Goal: Task Accomplishment & Management: Use online tool/utility

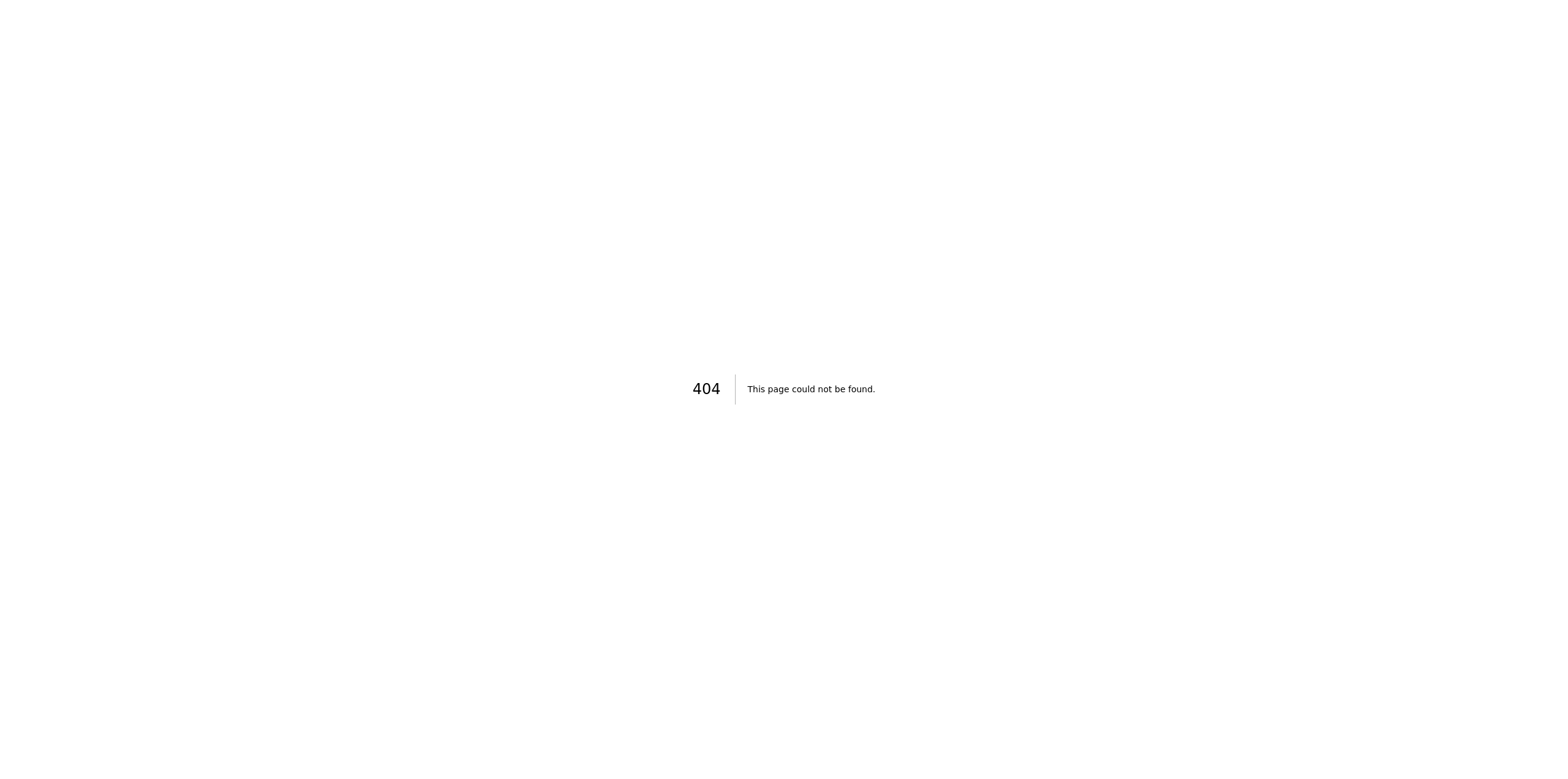
click at [226, 60] on div "404 This page could not be found." at bounding box center [784, 390] width 1568 height 779
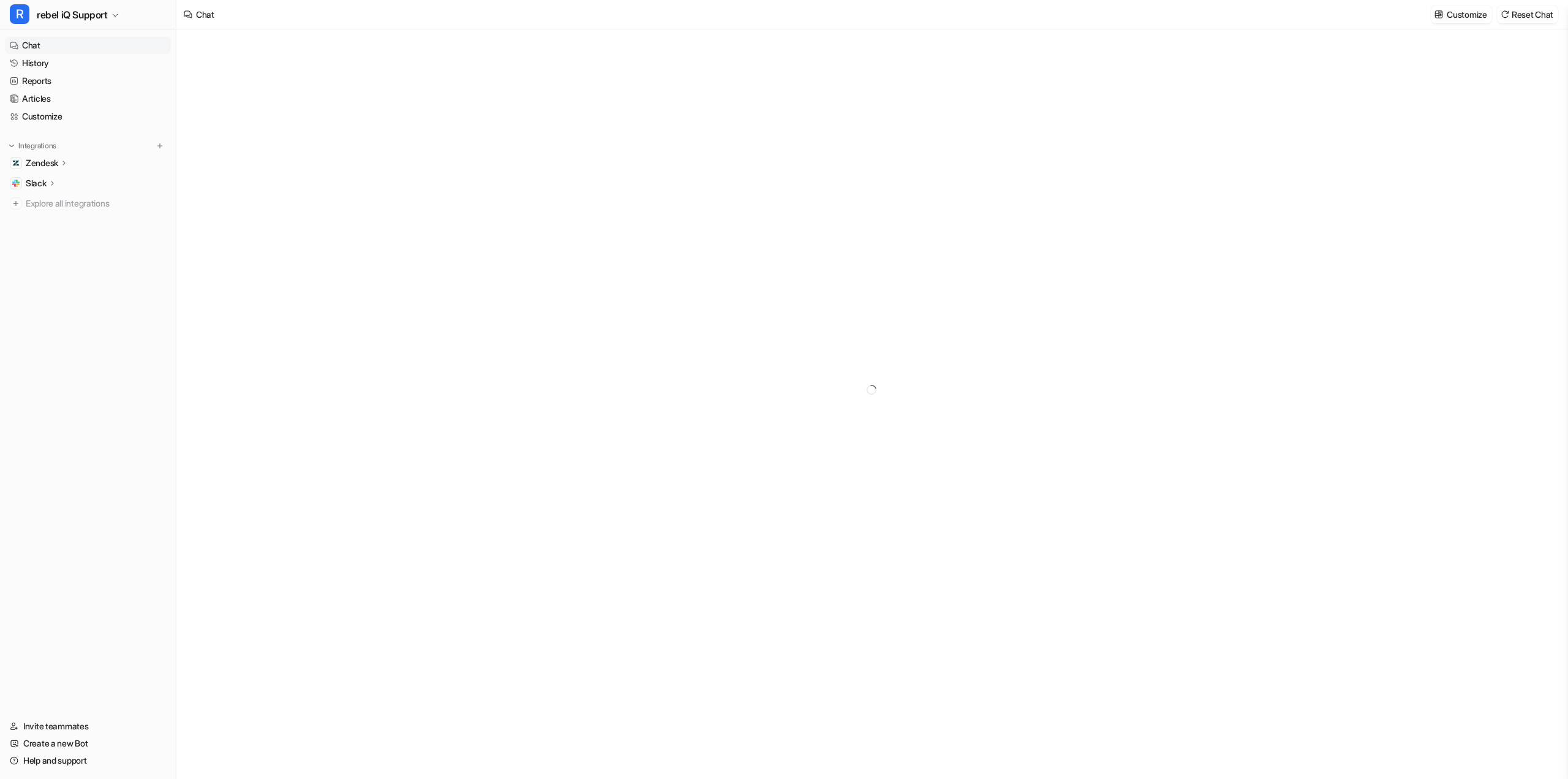
click at [84, 511] on nav "Chat History Reports Articles Customize Integrations Zendesk Overview Sources A…" at bounding box center [87, 370] width 176 height 676
type textarea "**********"
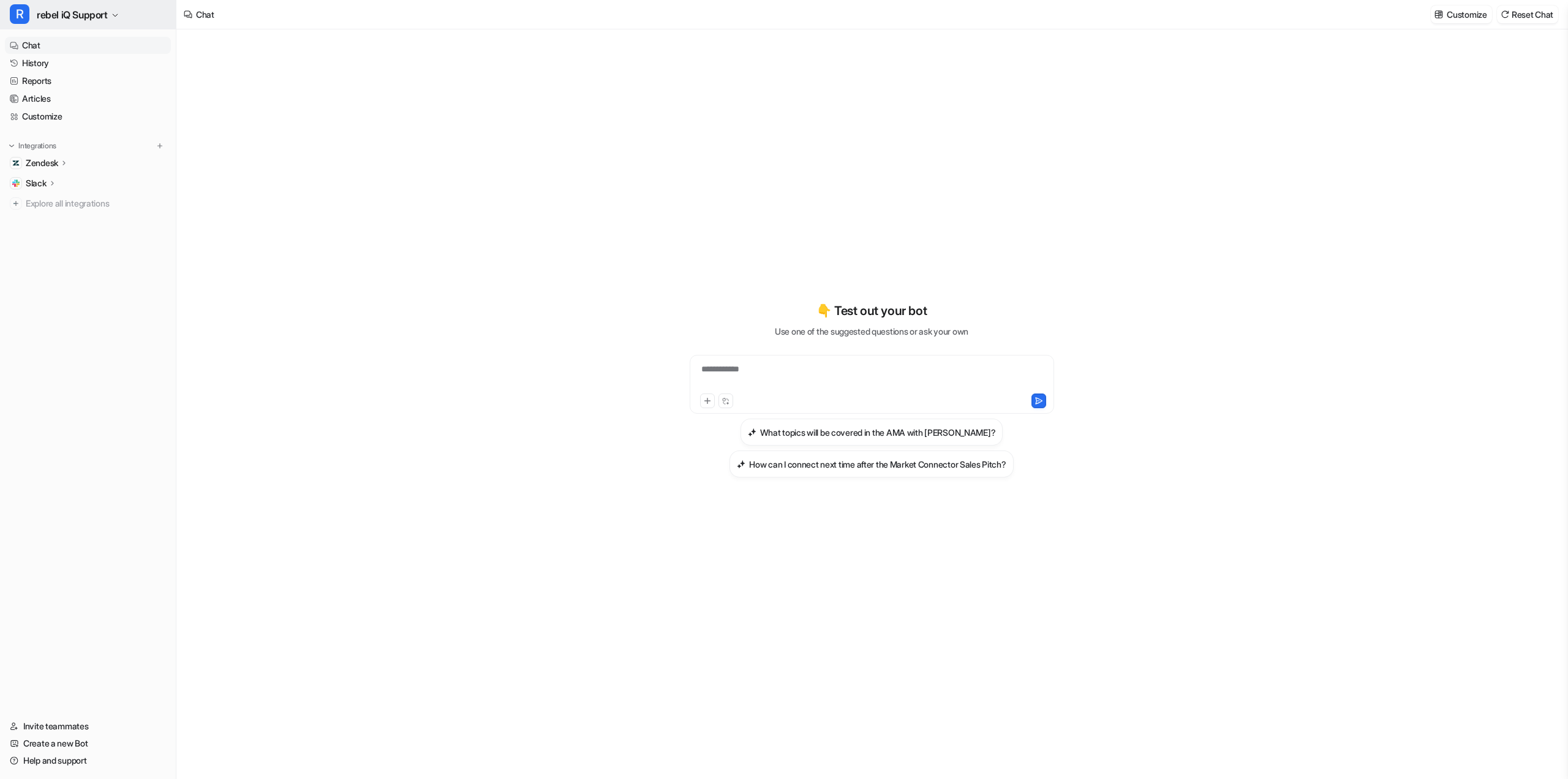
click at [75, 14] on span "rebel iQ Support" at bounding box center [72, 14] width 71 height 17
click at [77, 66] on div "R rebel iQ Live Chat" at bounding box center [58, 67] width 81 height 13
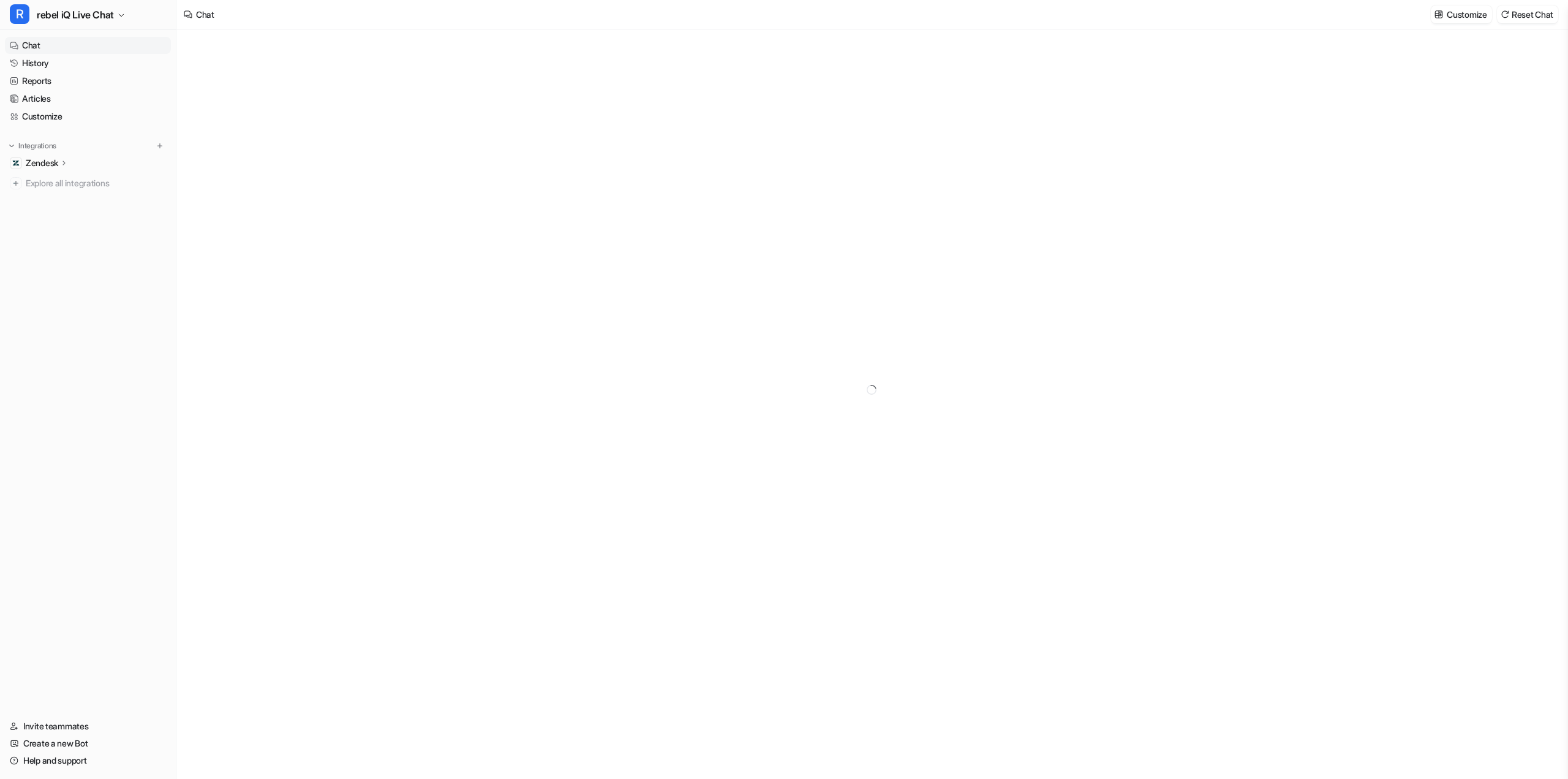
type textarea "**********"
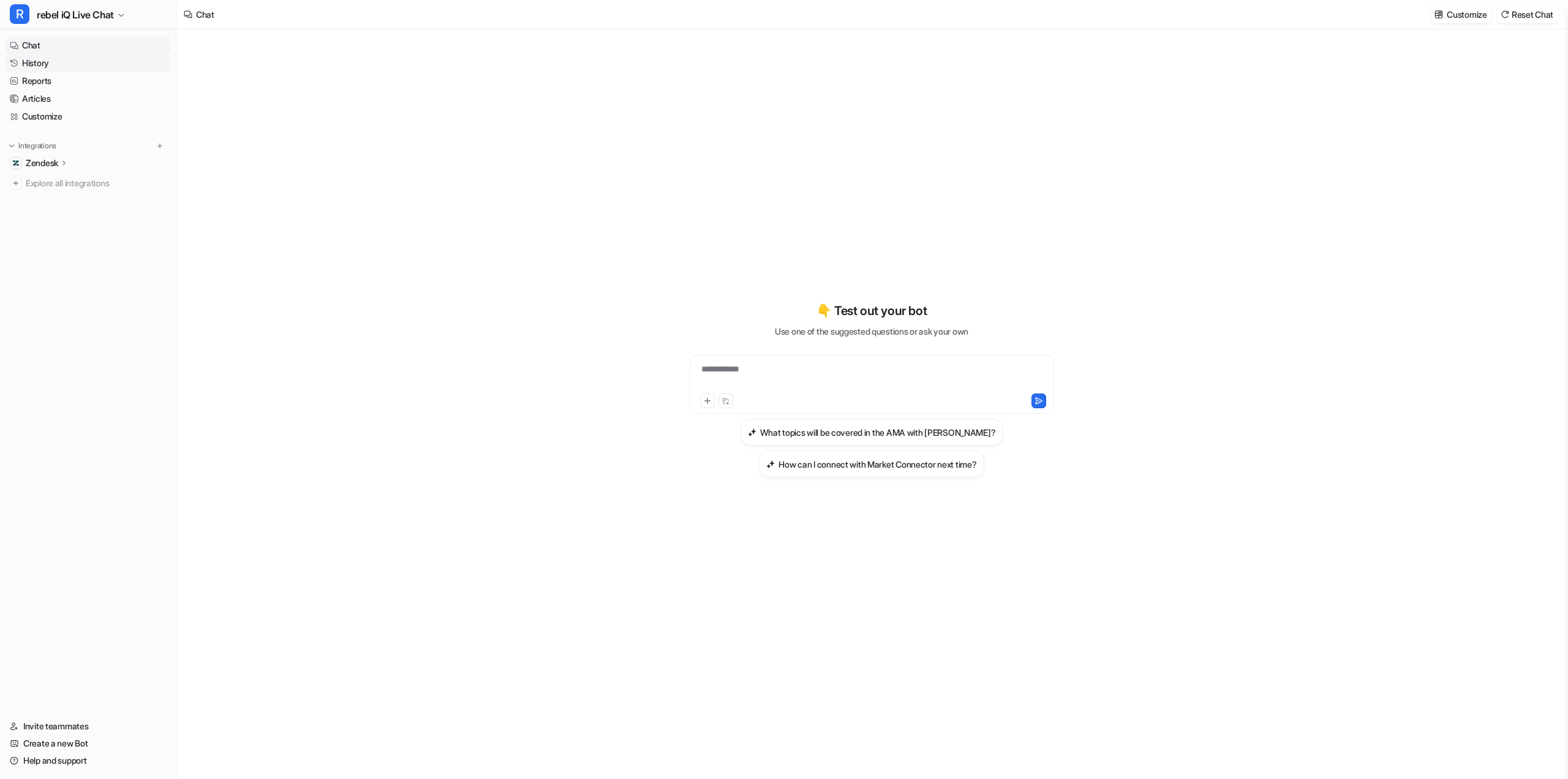
click at [53, 59] on link "History" at bounding box center [87, 62] width 166 height 17
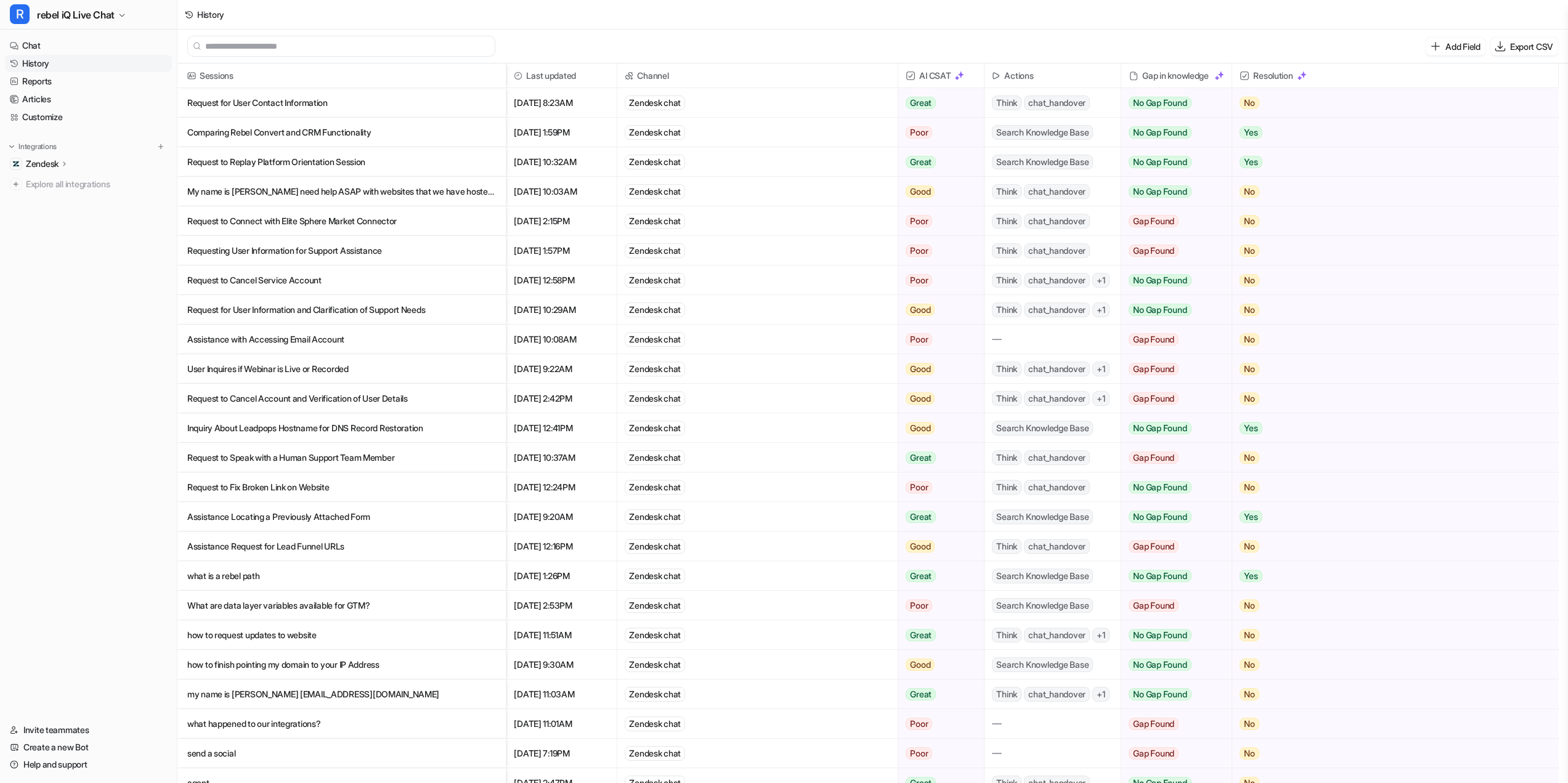
click at [302, 162] on p "Request to Replay Platform Orientation Session" at bounding box center [342, 161] width 308 height 30
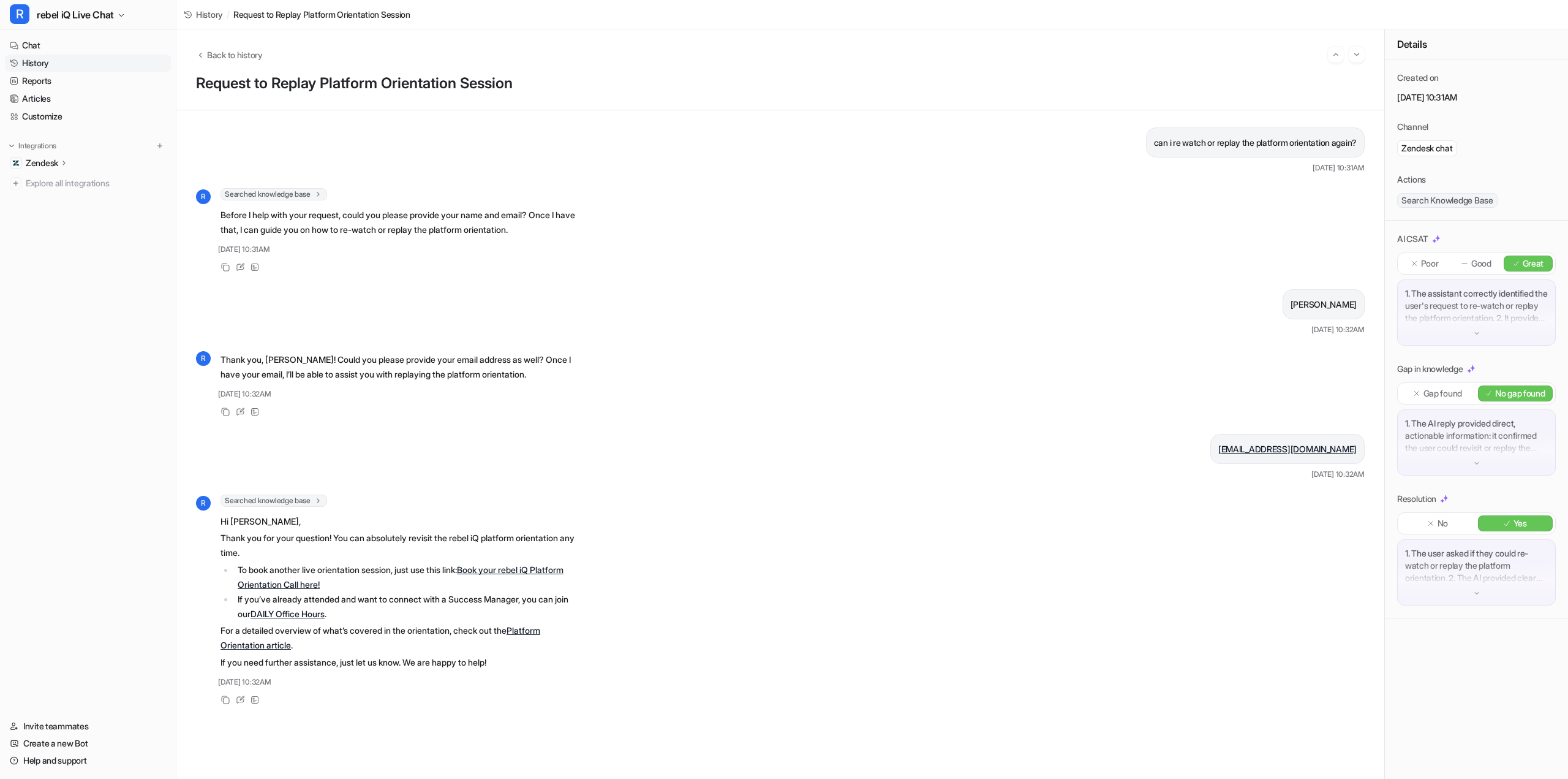
click at [540, 631] on link "Platform Orientation article" at bounding box center [380, 637] width 320 height 25
click at [197, 16] on span "History" at bounding box center [209, 14] width 27 height 13
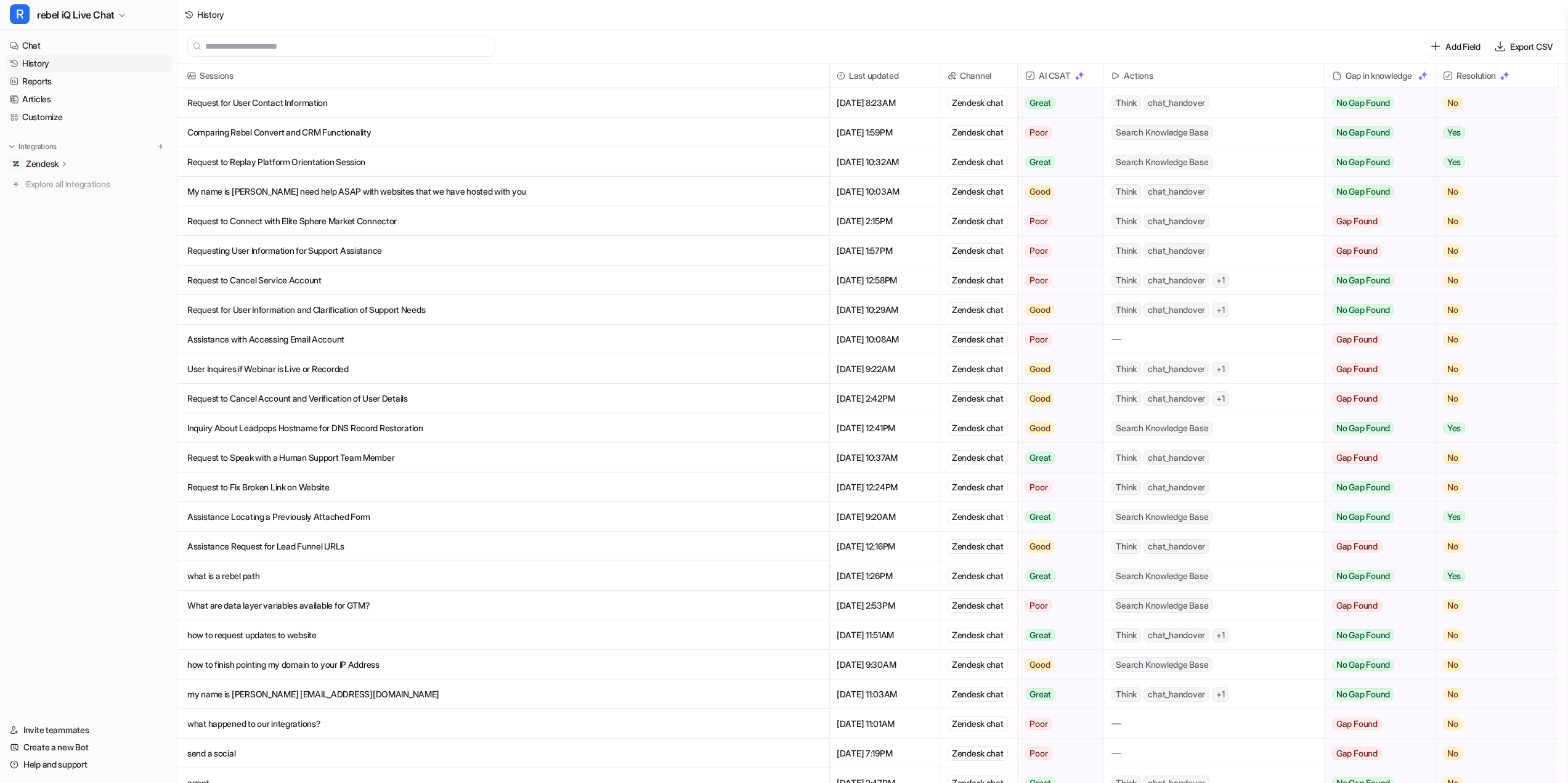
click at [289, 135] on p "Comparing Rebel Convert and CRM Functionality" at bounding box center [503, 132] width 632 height 30
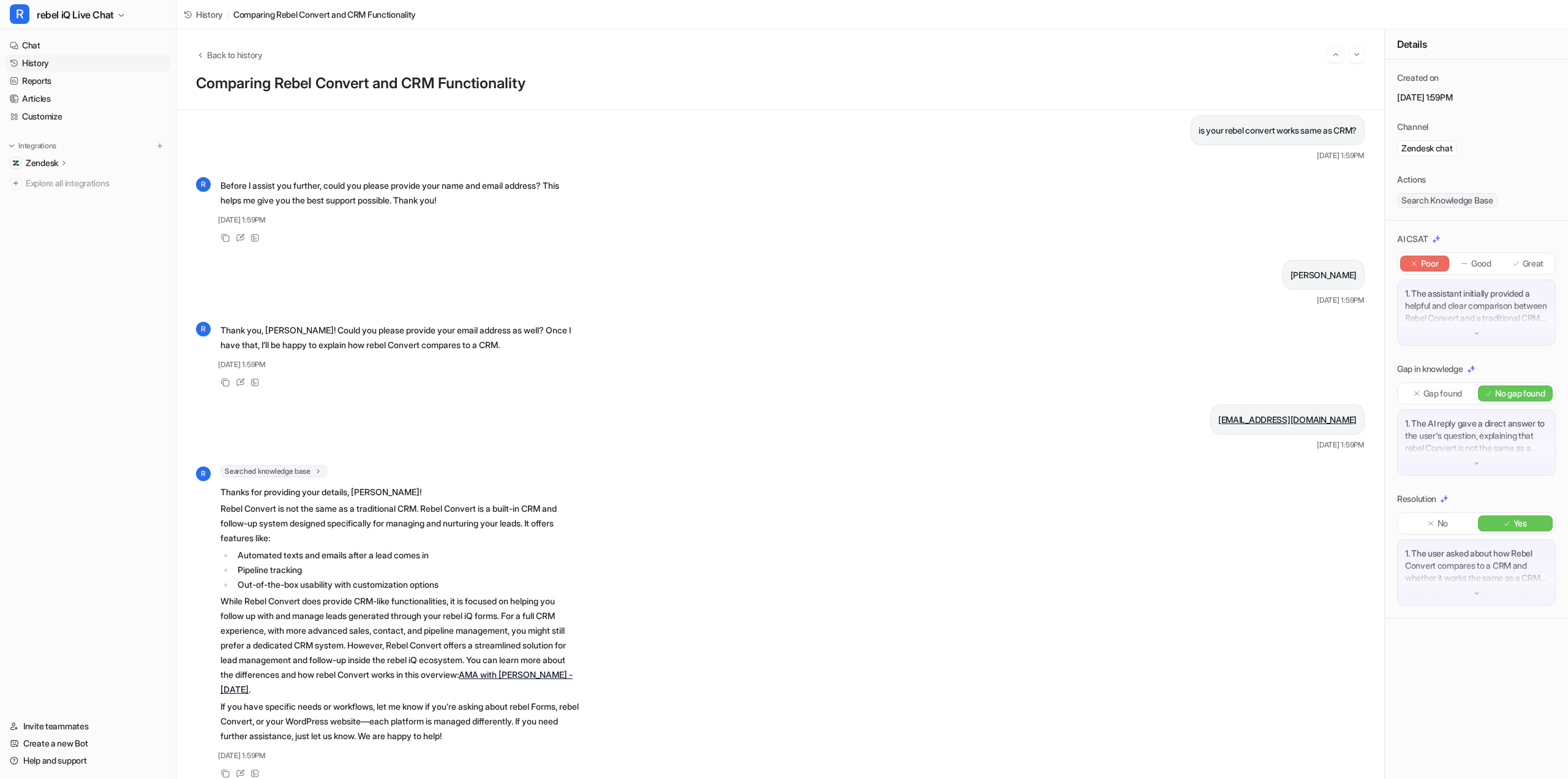
scroll to position [34, 0]
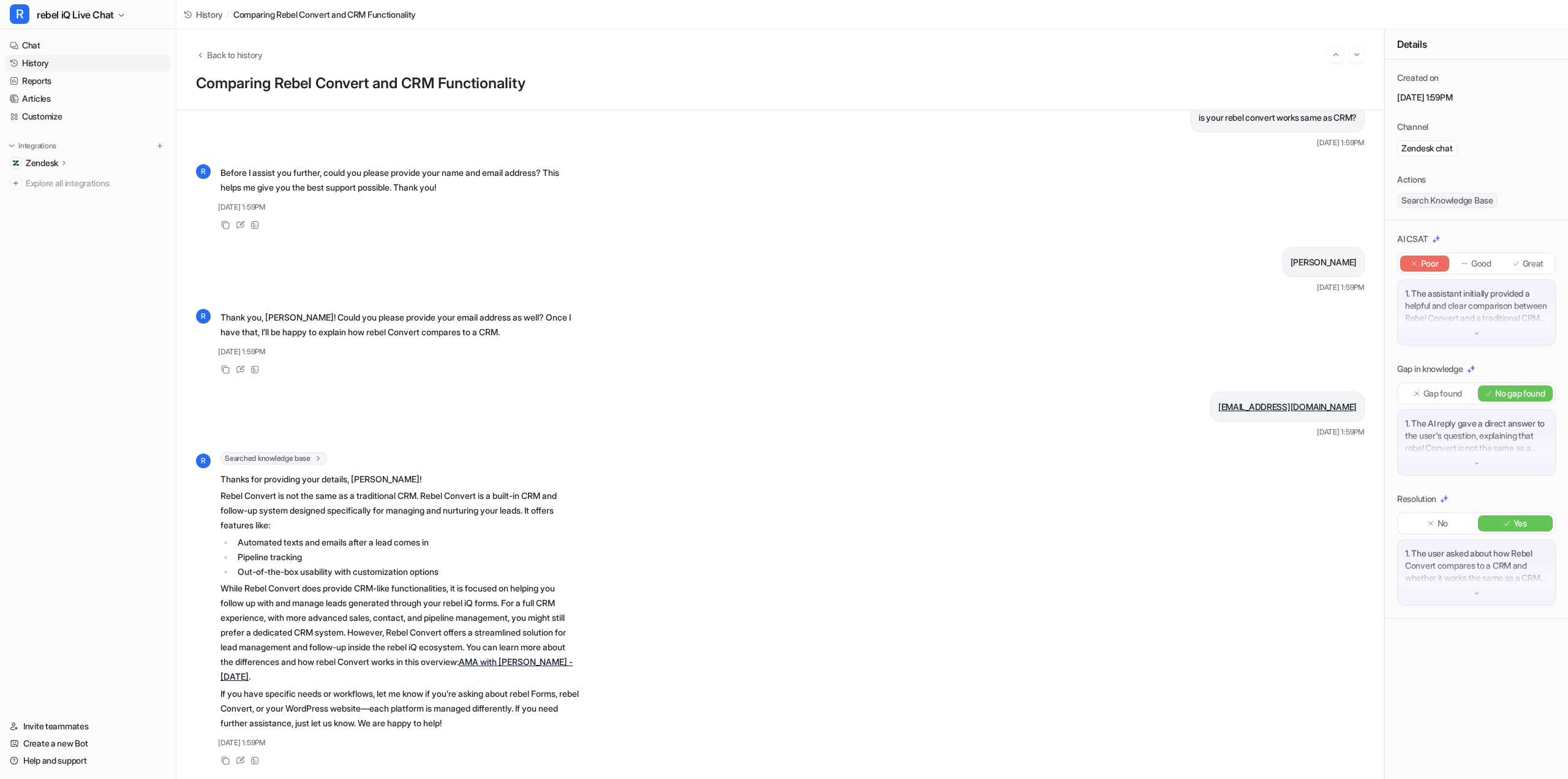
drag, startPoint x: 116, startPoint y: 359, endPoint x: 88, endPoint y: 217, distance: 144.7
click at [114, 357] on nav "Chat History Reports Articles Customize Integrations Zendesk Overview Sources A…" at bounding box center [87, 370] width 176 height 676
click at [228, 57] on span "Back to history" at bounding box center [235, 55] width 56 height 13
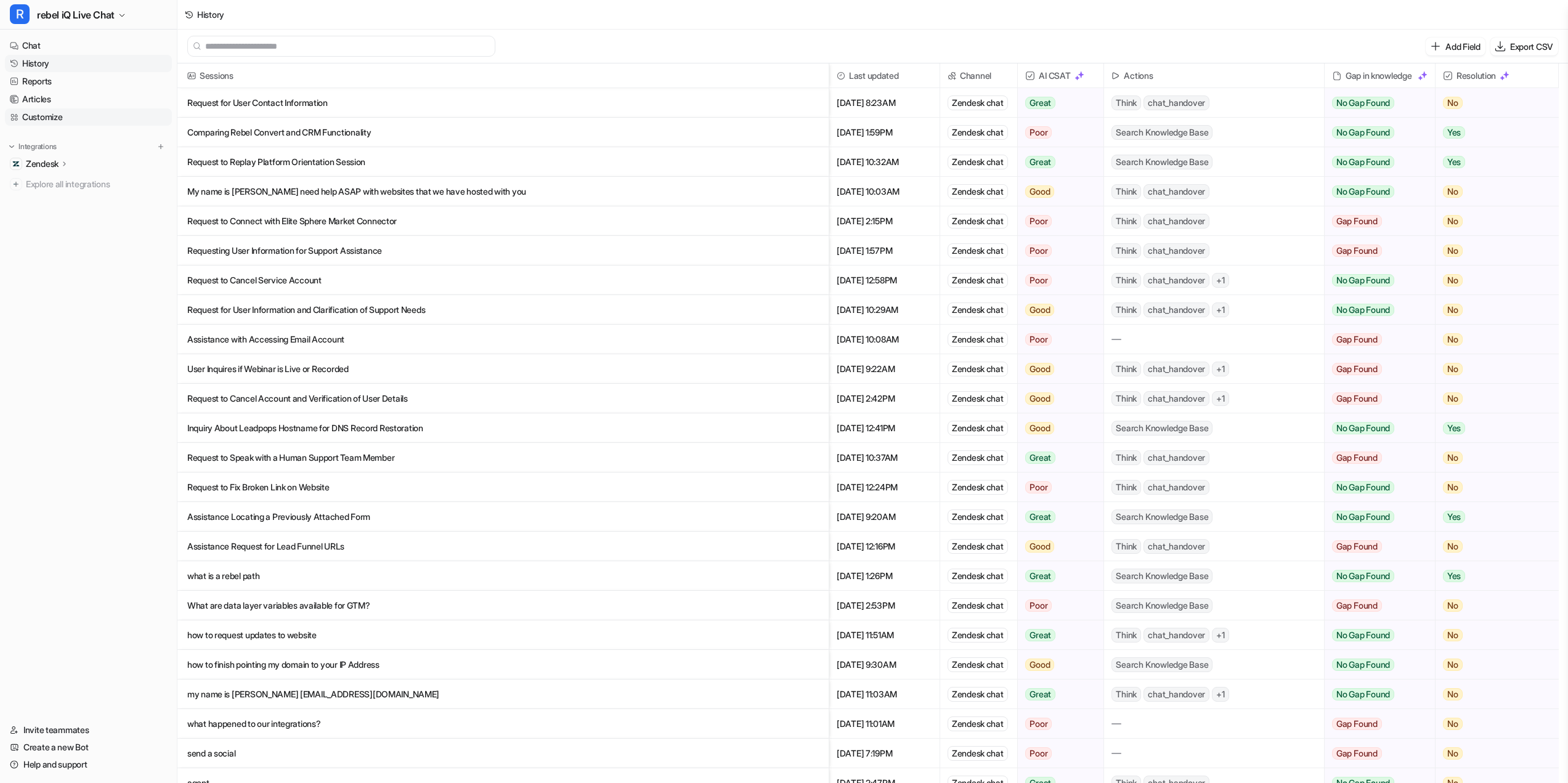
click at [54, 121] on link "Customize" at bounding box center [88, 117] width 167 height 17
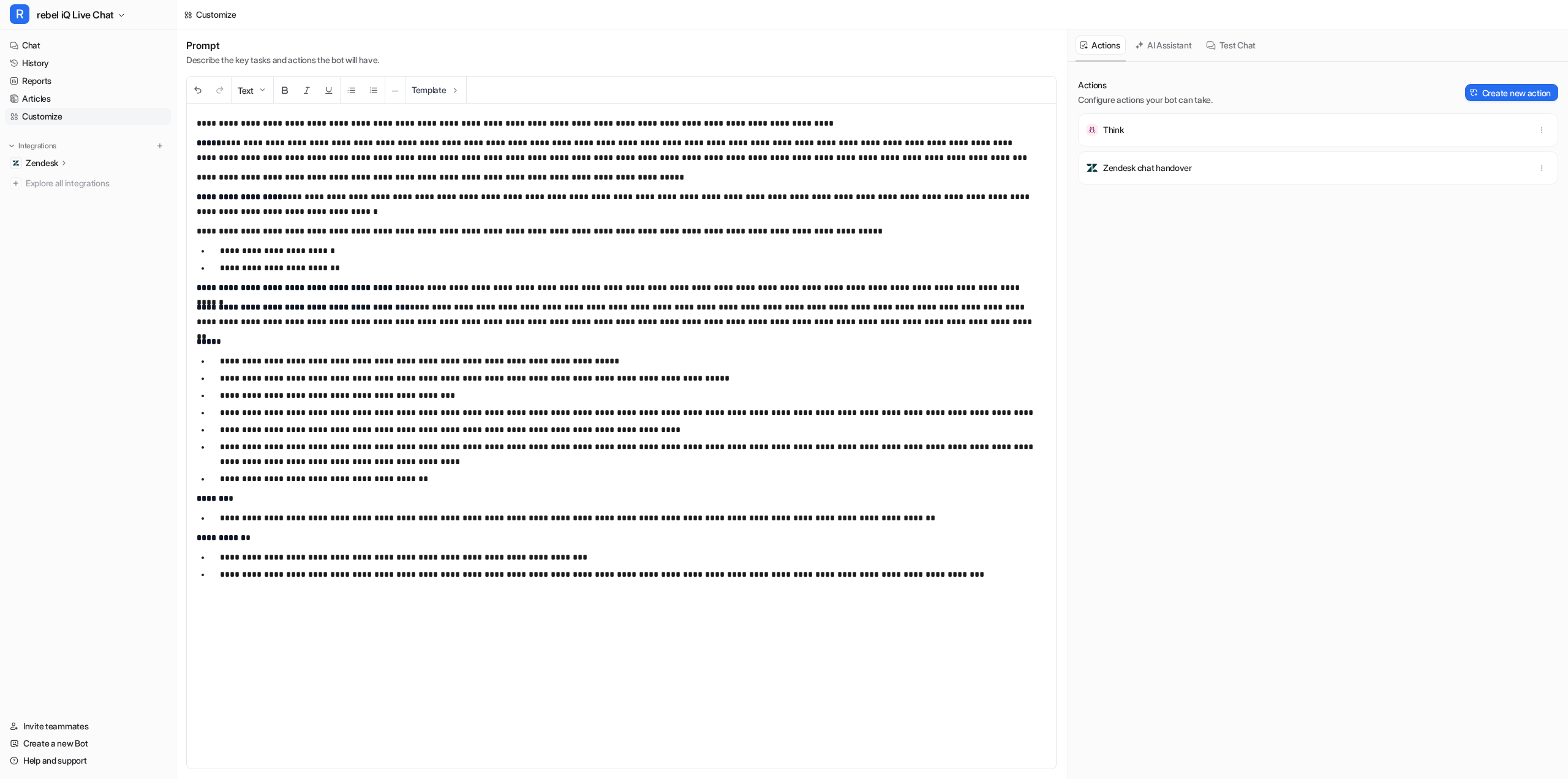
click at [1164, 50] on button "AI Assistant" at bounding box center [1164, 44] width 67 height 19
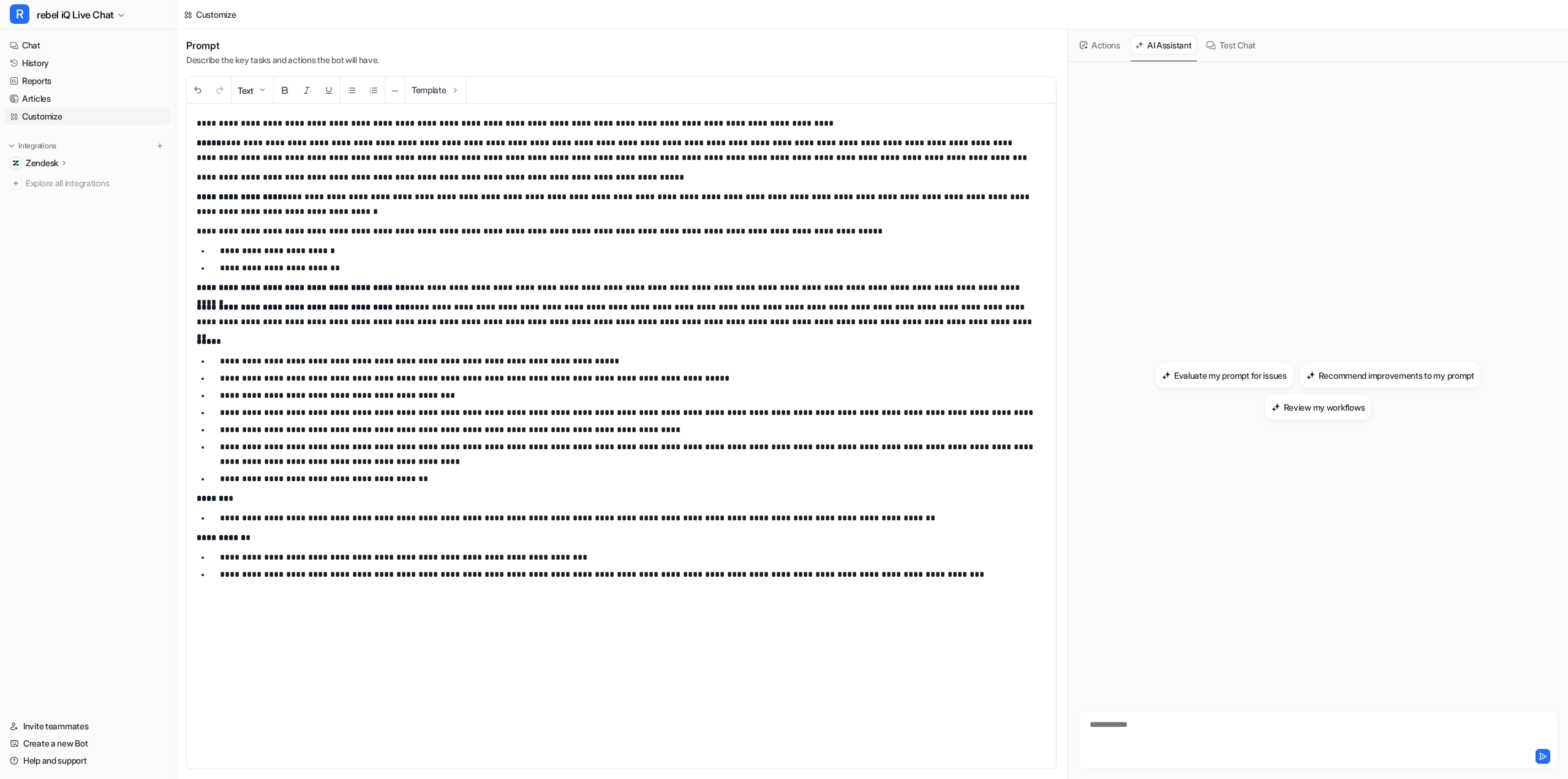
click at [1235, 39] on button "Test Chat" at bounding box center [1230, 44] width 59 height 19
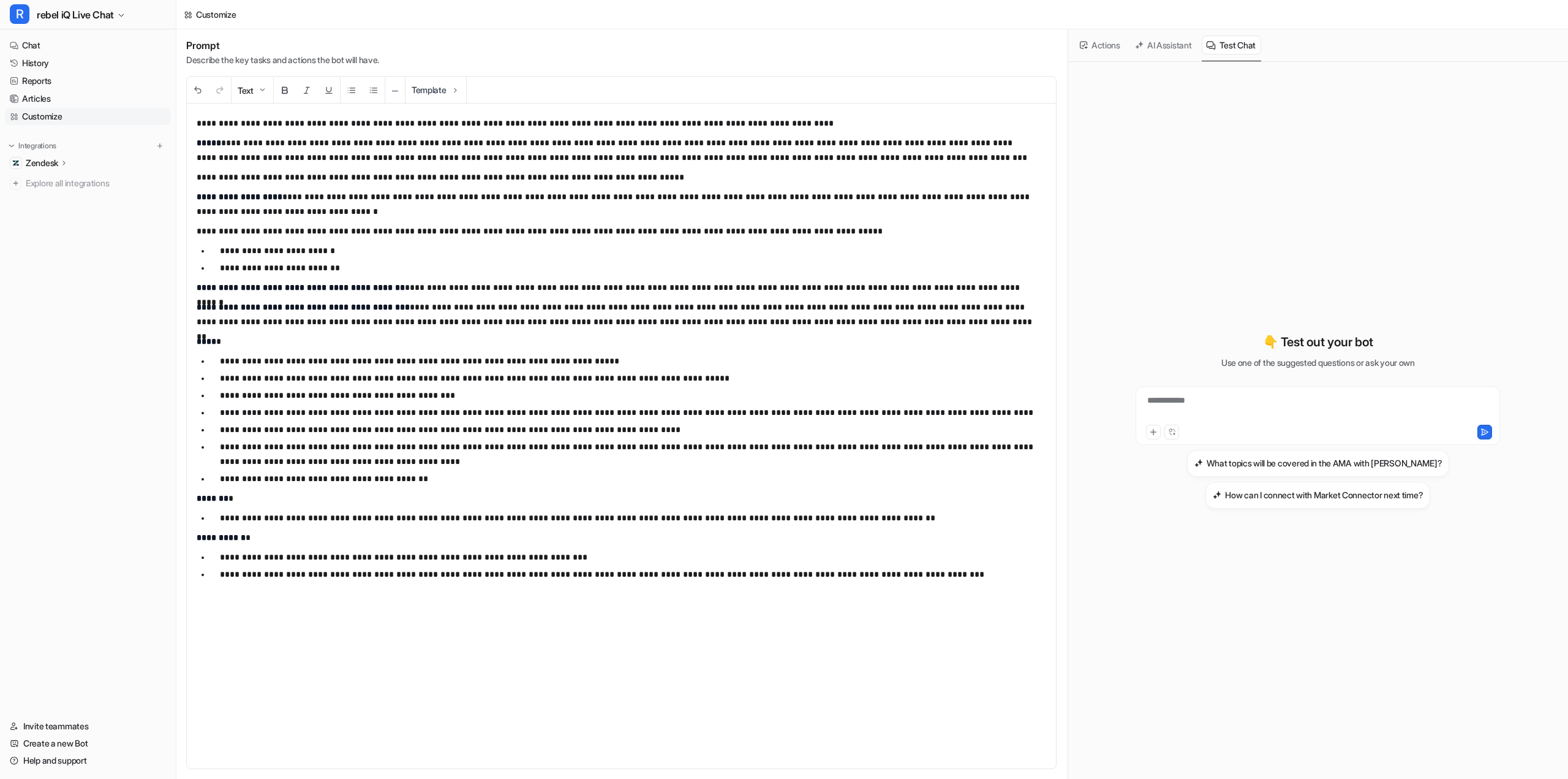
click at [1104, 41] on button "Actions" at bounding box center [1100, 44] width 50 height 19
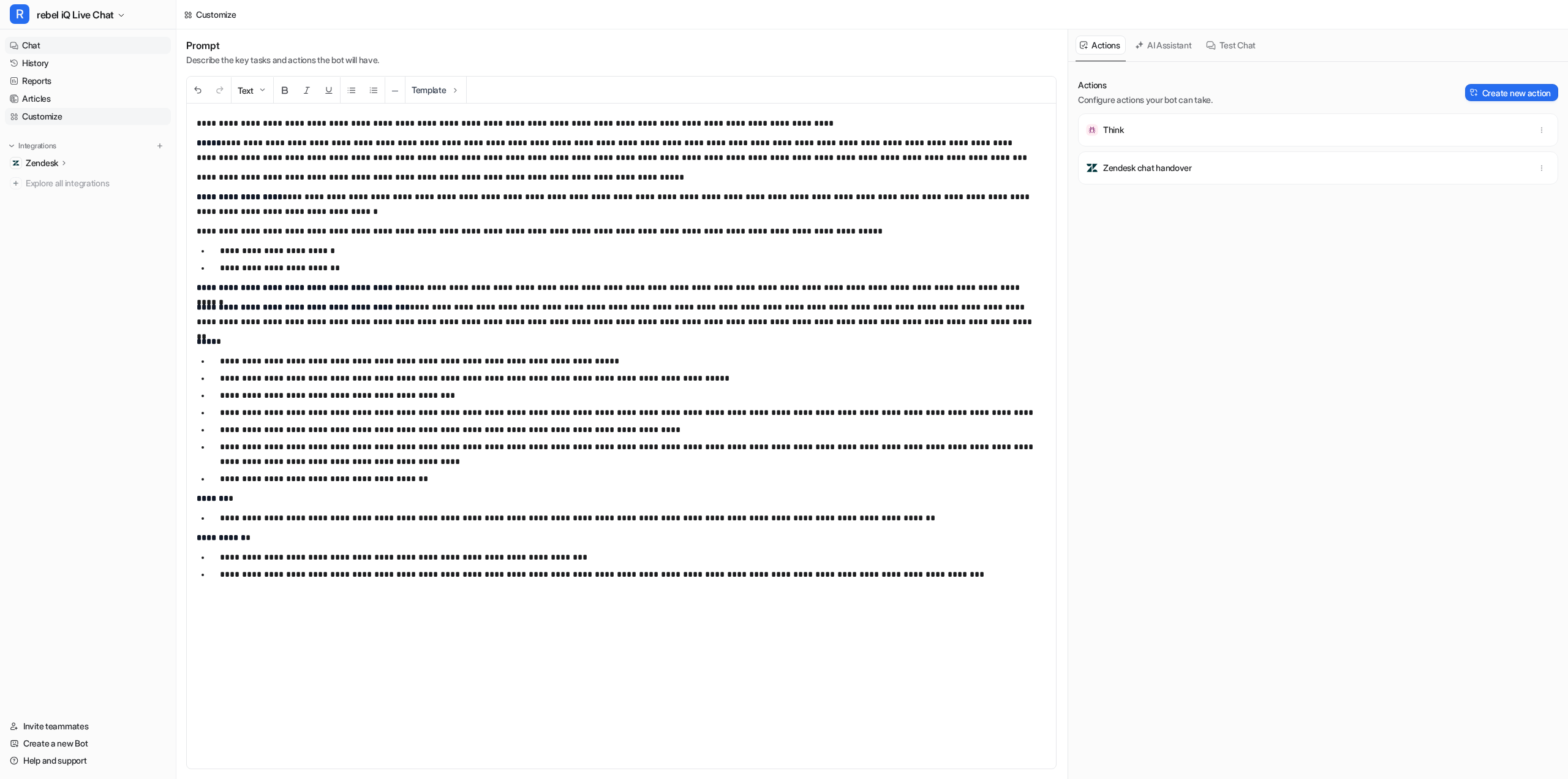
click at [43, 47] on link "Chat" at bounding box center [87, 45] width 166 height 17
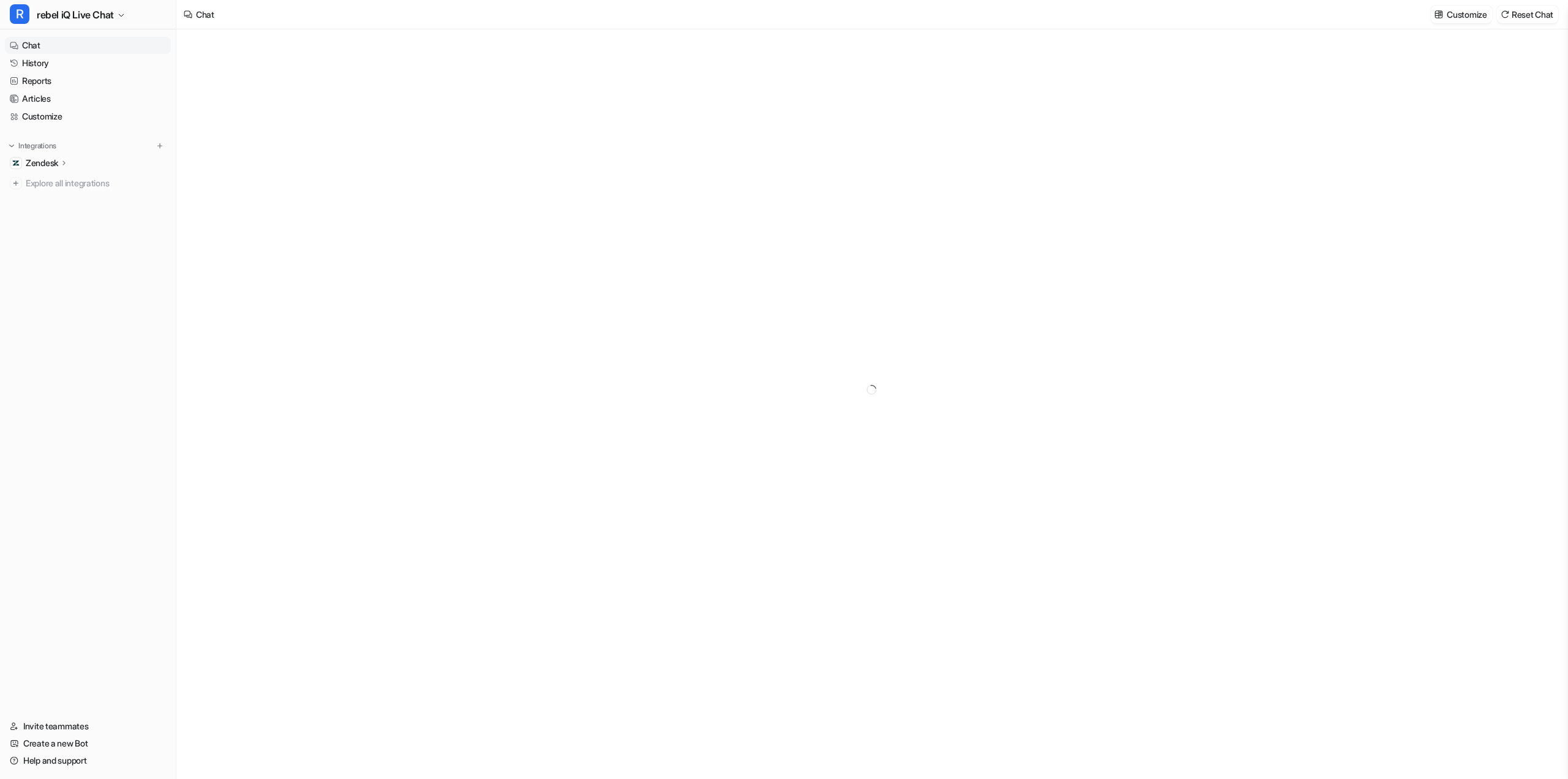
type textarea "**********"
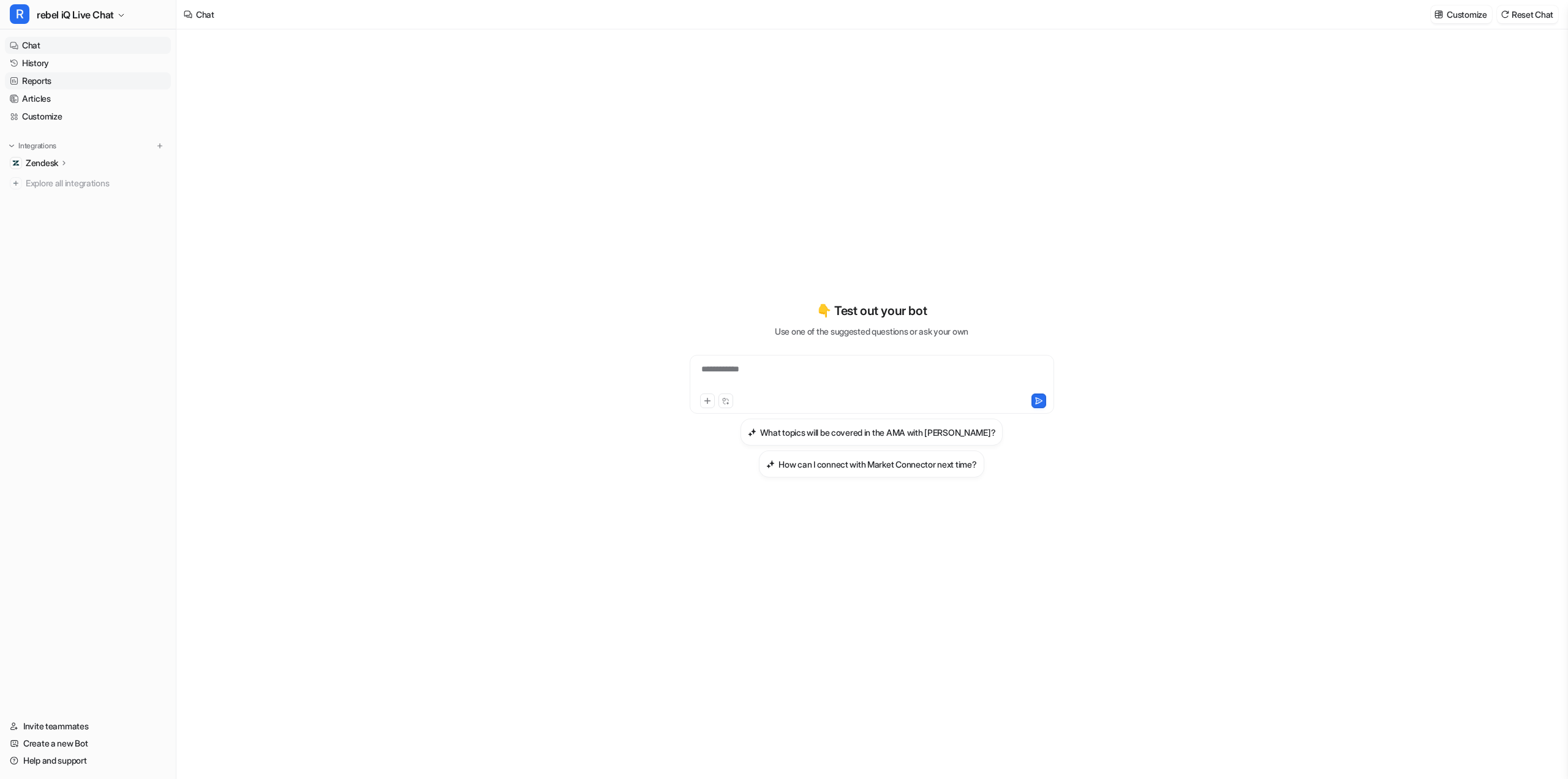
click at [49, 81] on link "Reports" at bounding box center [87, 80] width 166 height 17
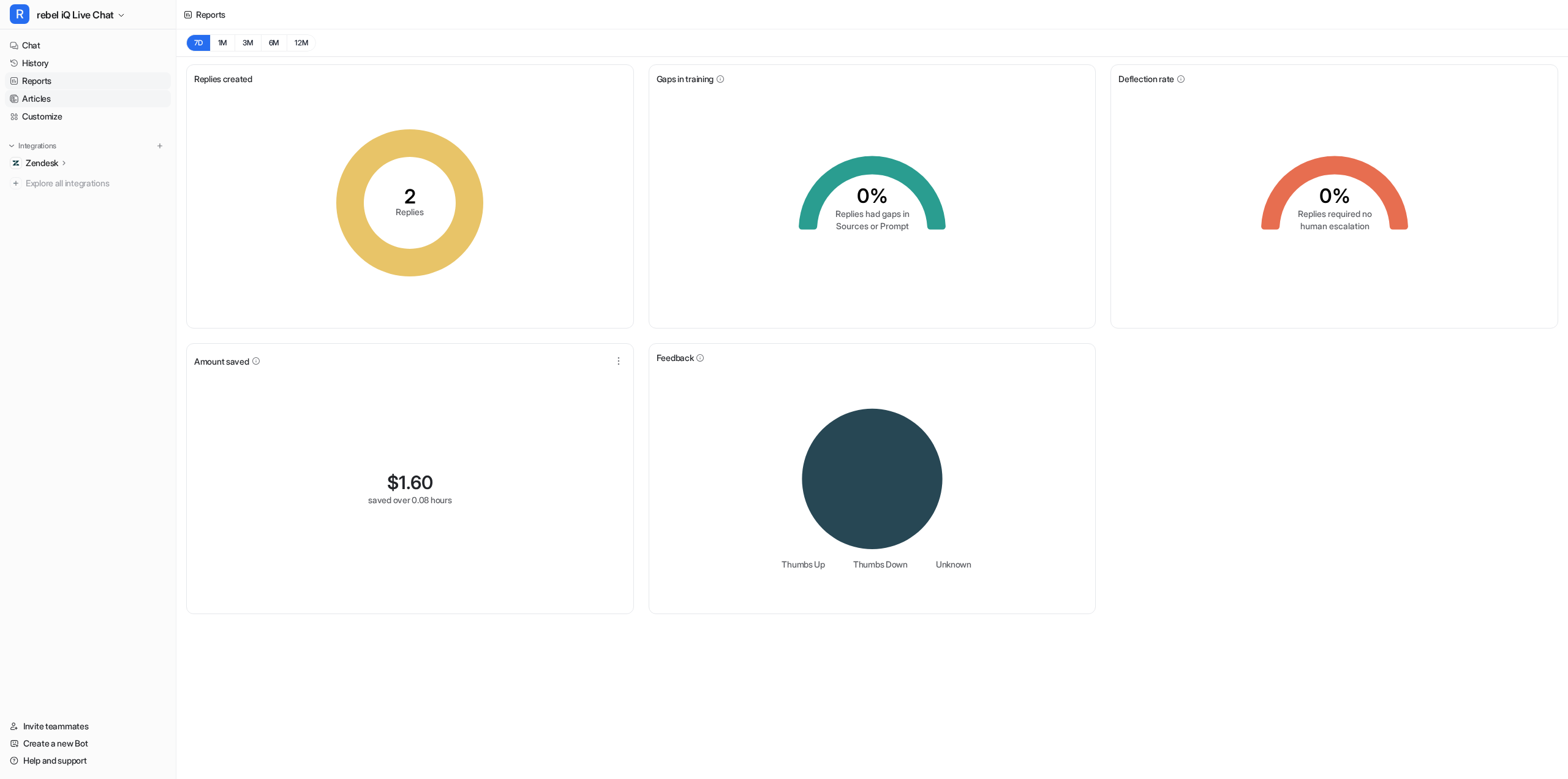
click at [42, 95] on link "Articles" at bounding box center [87, 98] width 166 height 17
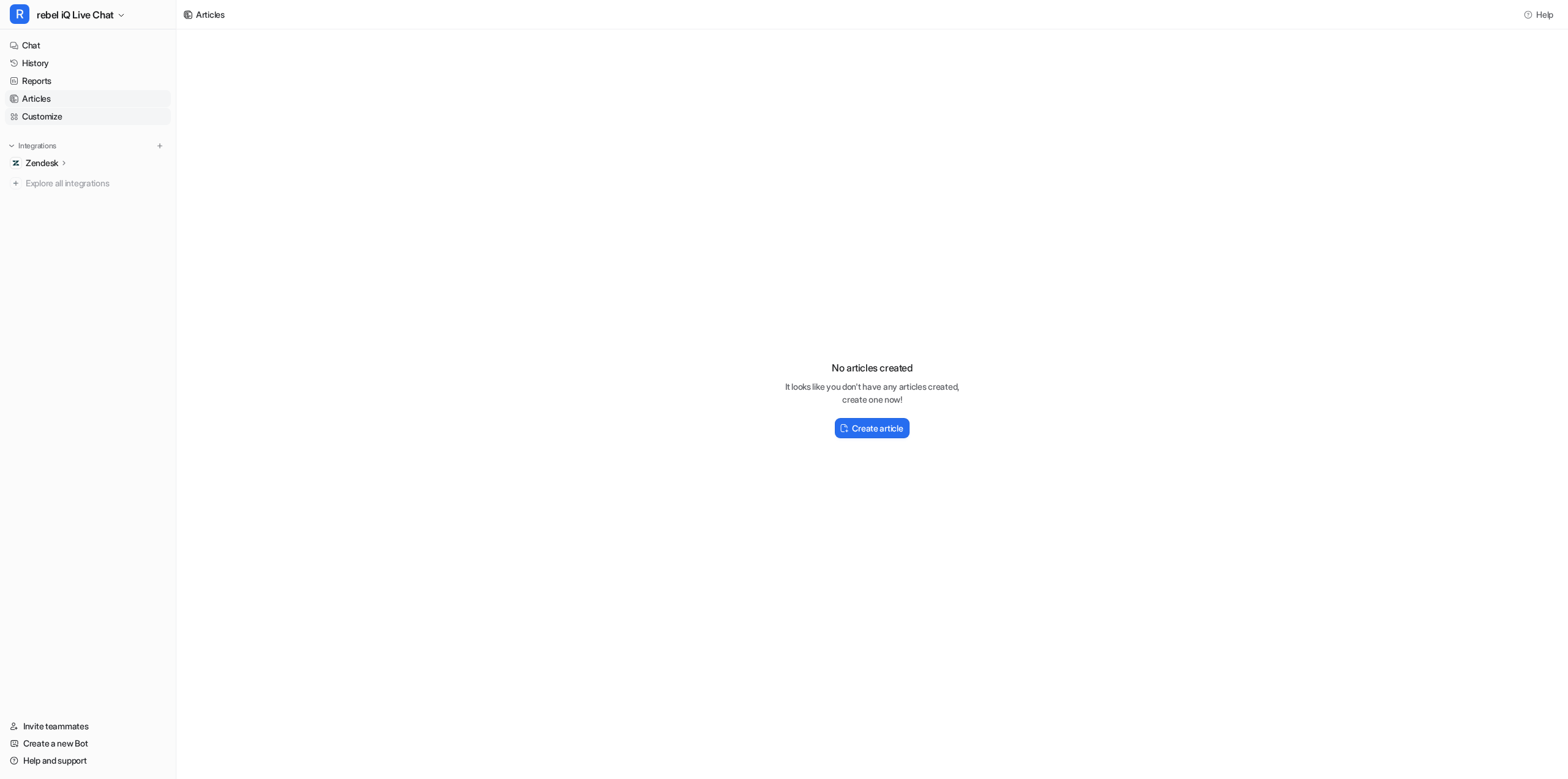
click at [64, 122] on link "Customize" at bounding box center [87, 116] width 166 height 17
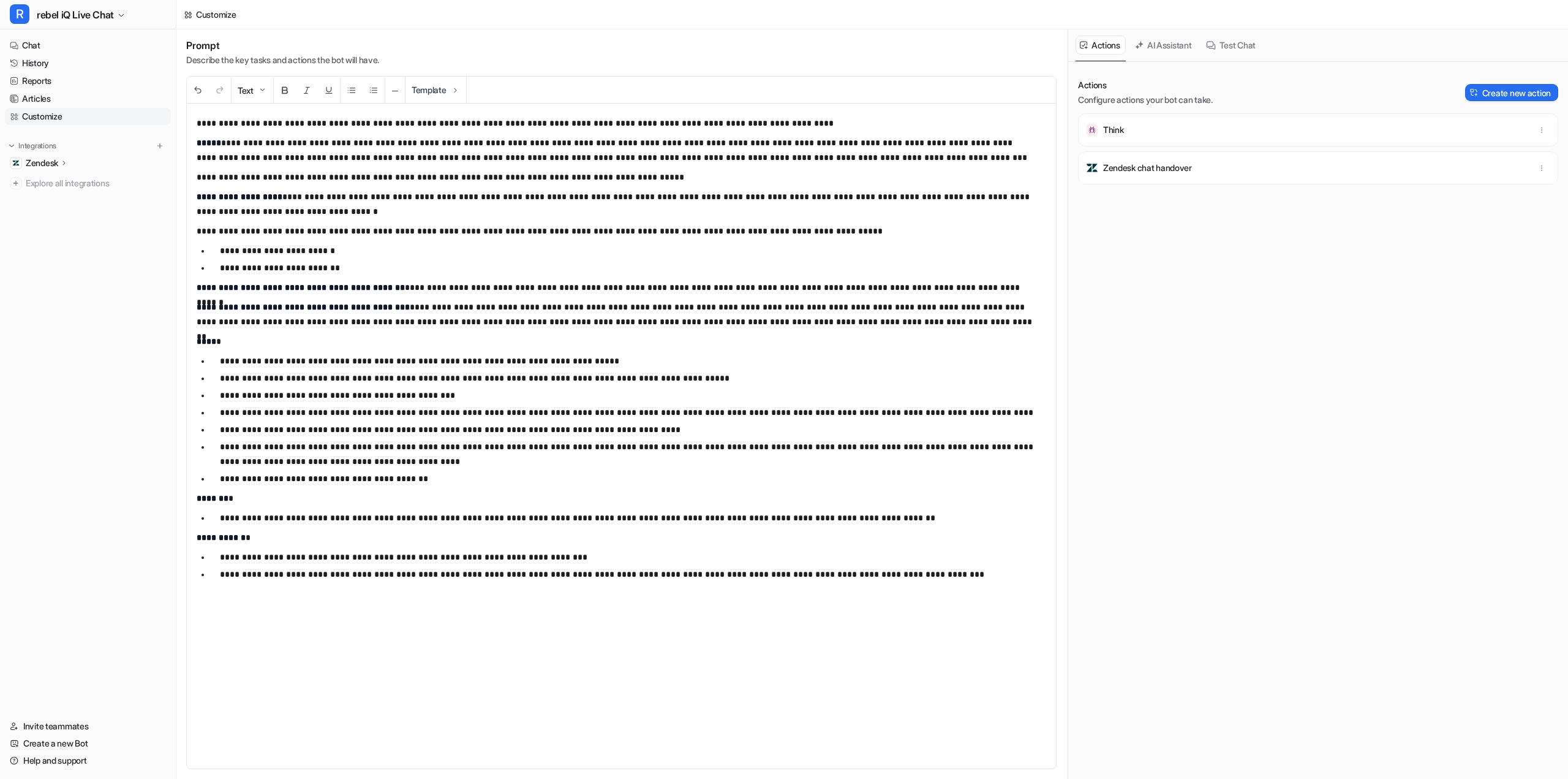
click at [141, 390] on nav "Chat History Reports Articles Customize Integrations Zendesk Overview Sources A…" at bounding box center [87, 370] width 176 height 676
drag, startPoint x: 123, startPoint y: 371, endPoint x: 116, endPoint y: 306, distance: 65.4
click at [120, 355] on nav "Chat History Reports Articles Customize Integrations Zendesk Overview Sources A…" at bounding box center [87, 370] width 176 height 676
click at [431, 87] on button "Template" at bounding box center [435, 89] width 60 height 26
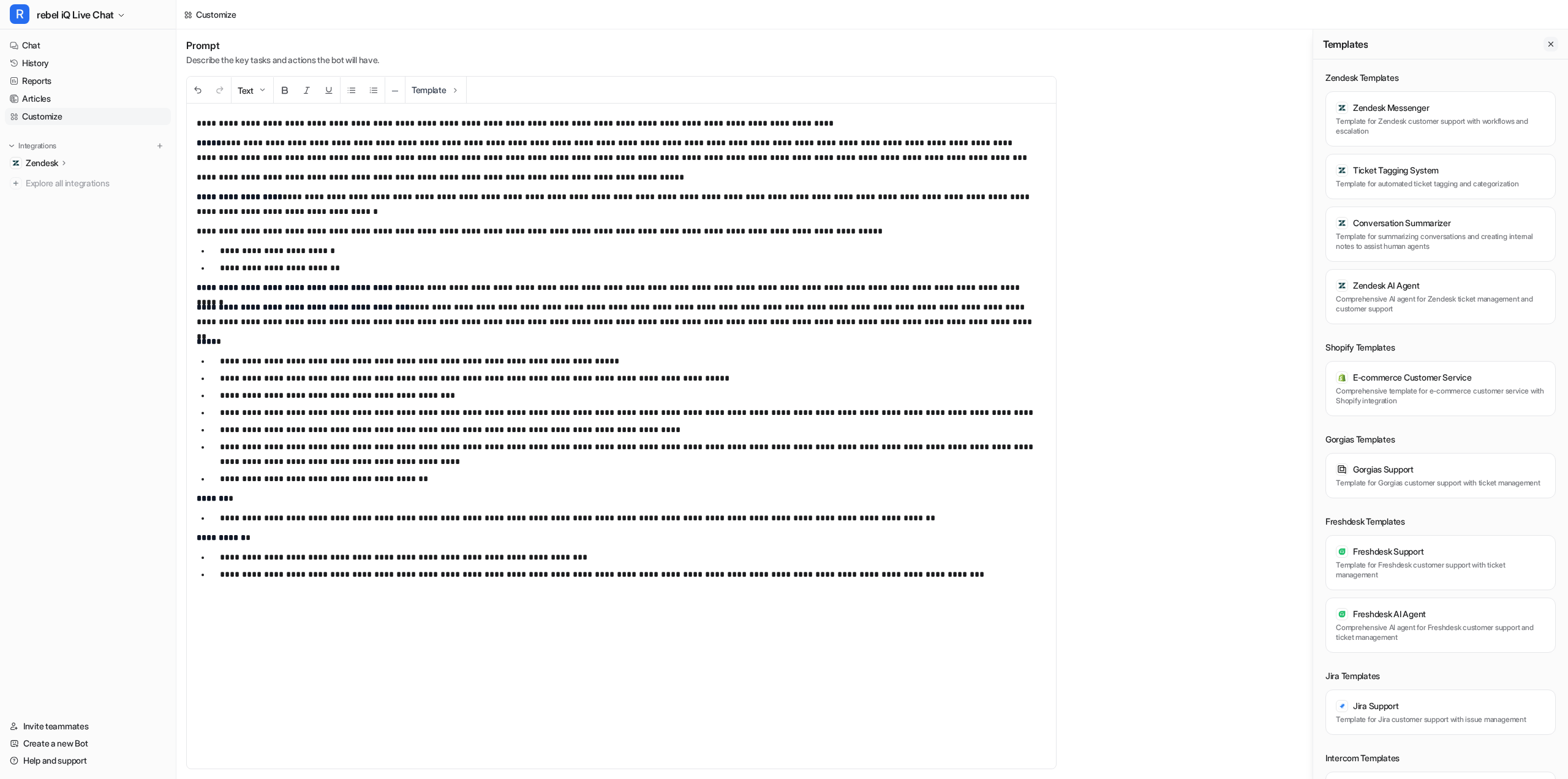
click at [1551, 47] on icon "Close flyout" at bounding box center [1551, 44] width 9 height 9
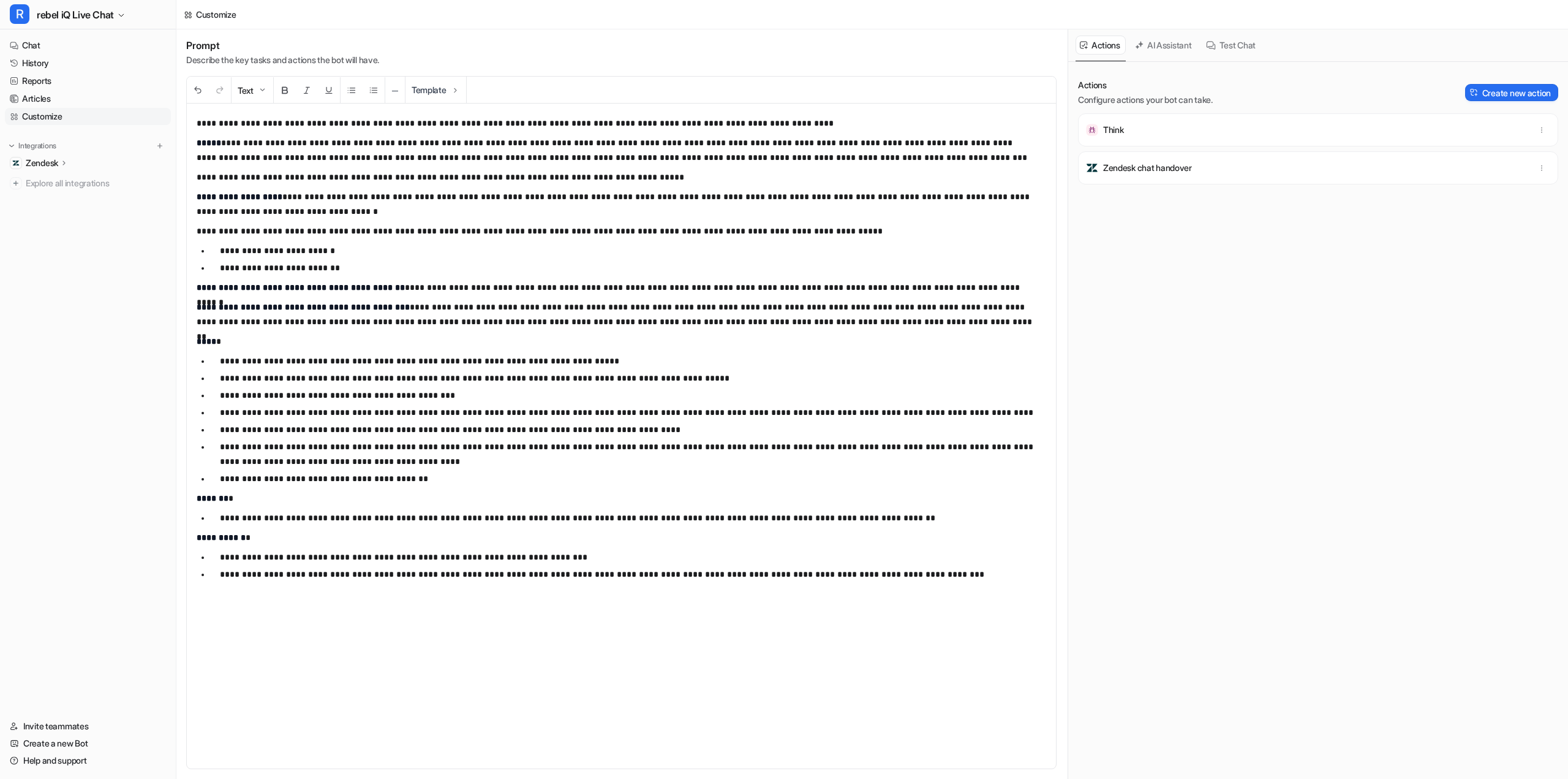
click at [282, 672] on div "**********" at bounding box center [621, 435] width 869 height 664
click at [1334, 252] on div "Actions Configure actions your bot can take. Create new action Think Zendesk ch…" at bounding box center [1317, 427] width 480 height 697
click at [1492, 95] on button "Create new action" at bounding box center [1511, 92] width 93 height 17
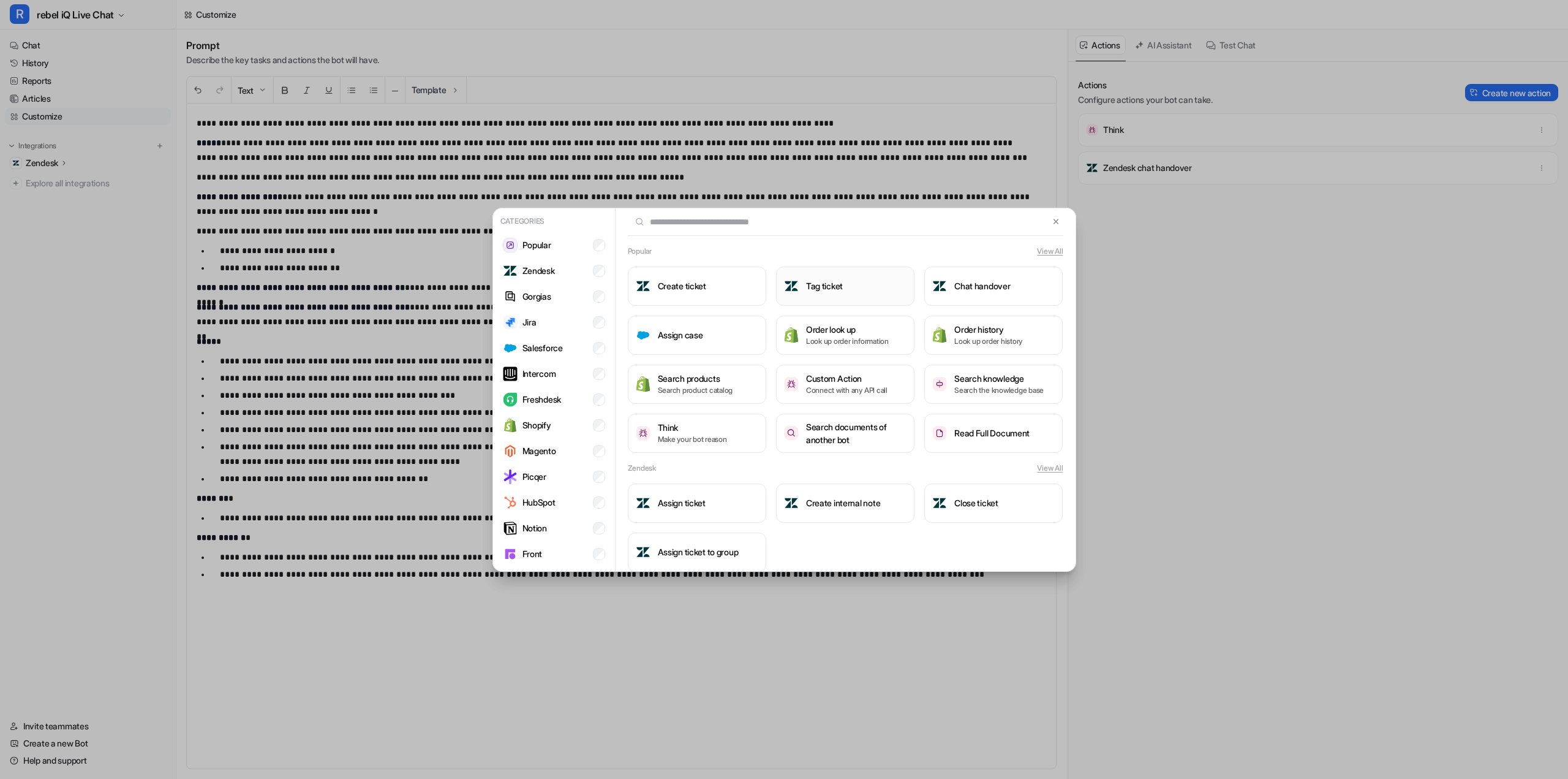
click at [825, 291] on h3 "Tag ticket" at bounding box center [824, 286] width 37 height 13
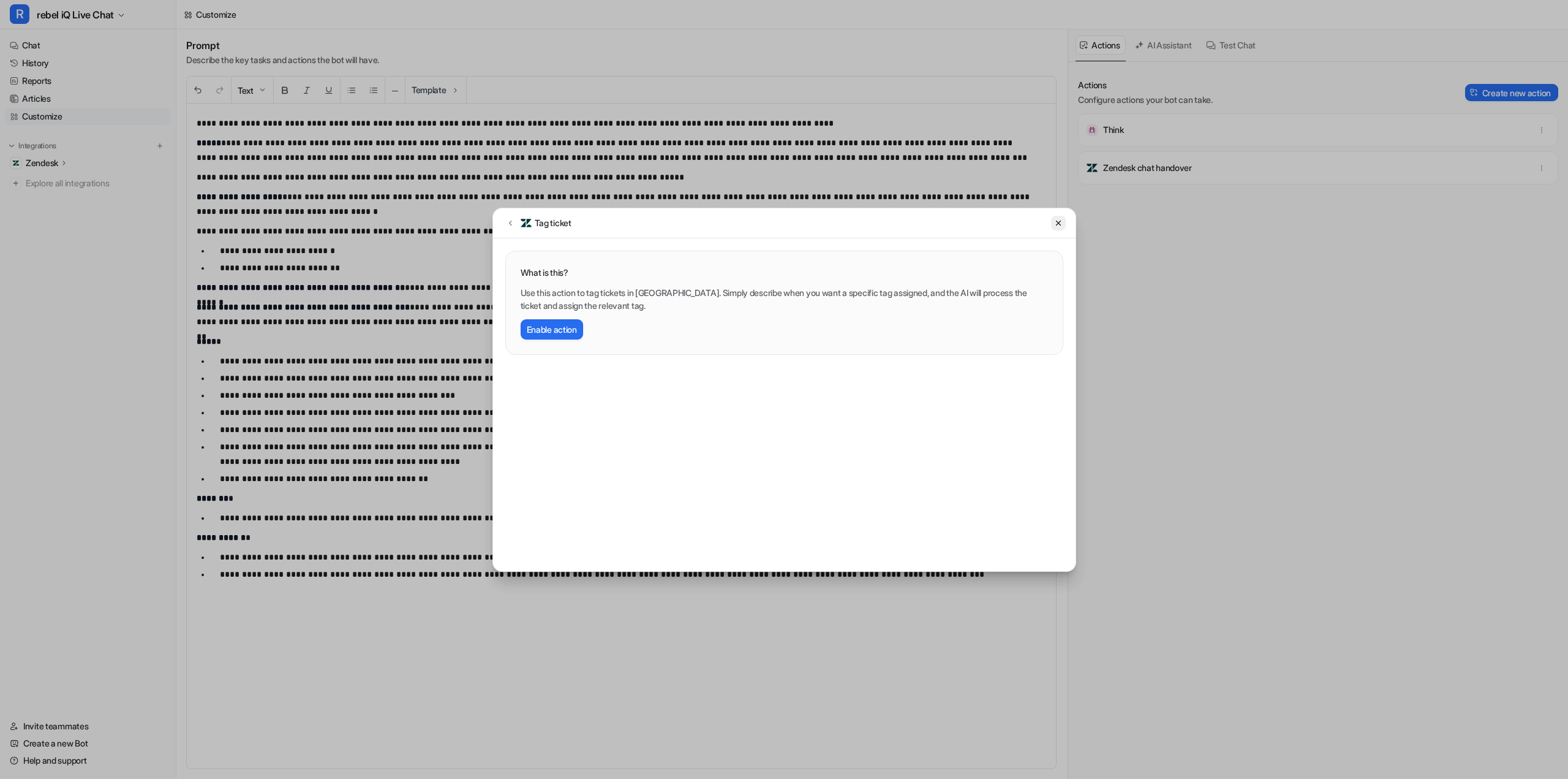
click at [1054, 221] on icon at bounding box center [1059, 224] width 9 height 9
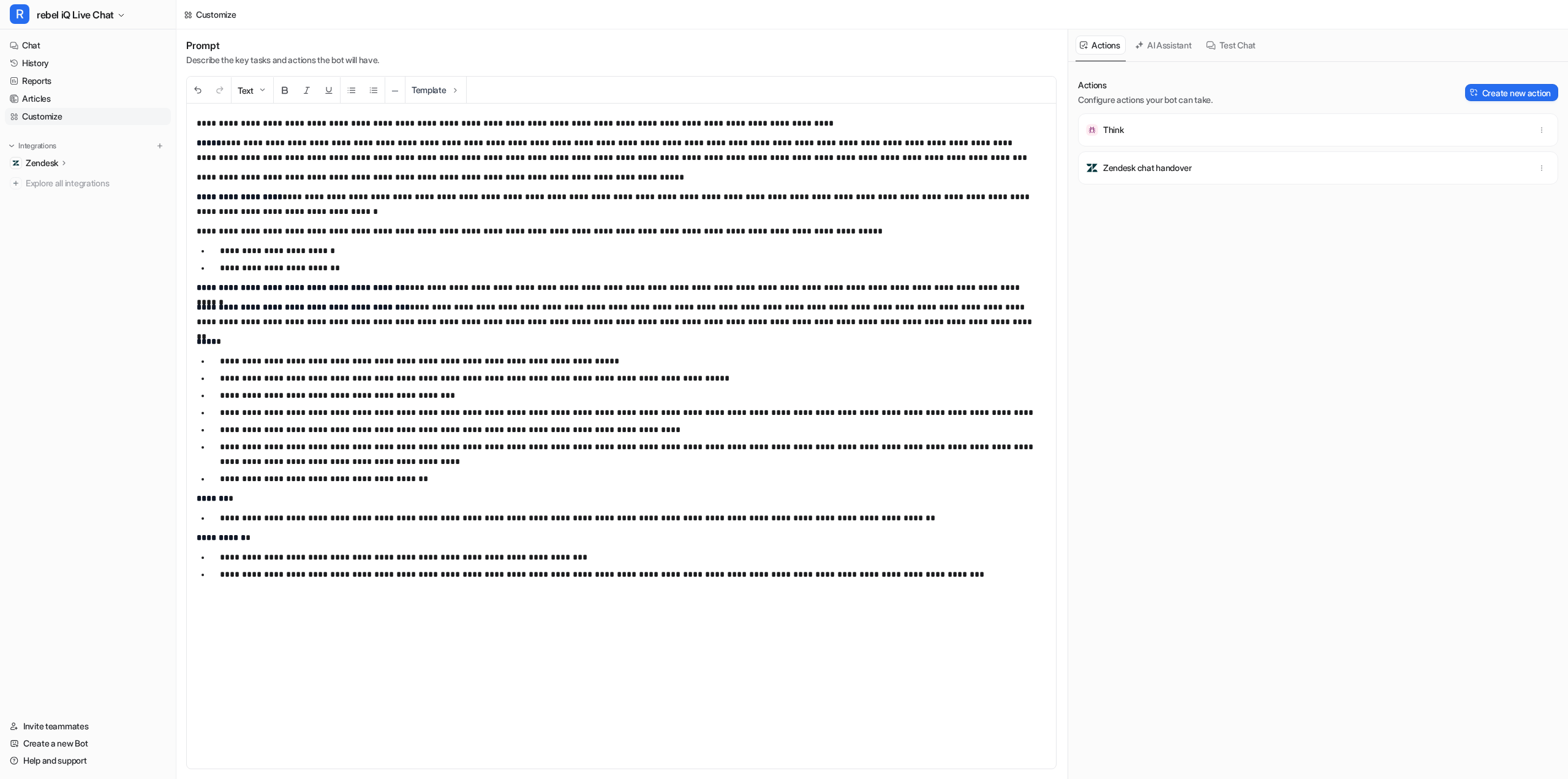
click at [1141, 168] on p "Zendesk chat handover" at bounding box center [1147, 168] width 89 height 13
drag, startPoint x: 1209, startPoint y: 239, endPoint x: 1203, endPoint y: 110, distance: 129.1
click at [1209, 239] on div "Actions Configure actions your bot can take. Create new action Think Zendesk ch…" at bounding box center [1317, 427] width 480 height 697
